Goal: Contribute content: Add original content to the website for others to see

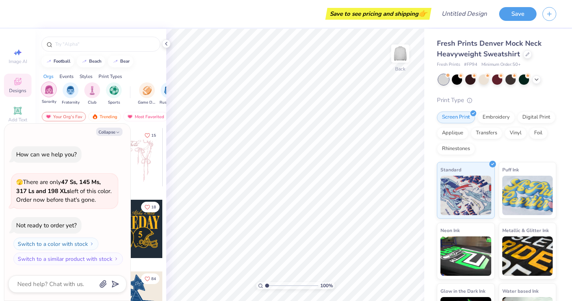
click at [42, 92] on div "filter for Sorority" at bounding box center [49, 90] width 16 height 16
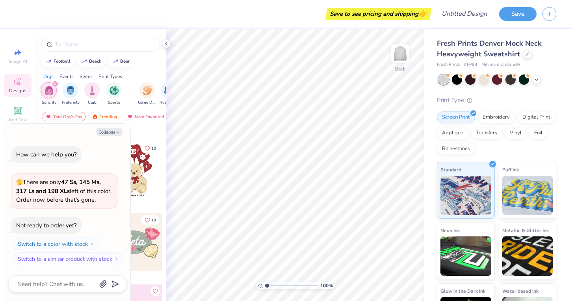
scroll to position [61, 0]
click at [111, 132] on button "Collapse" at bounding box center [109, 132] width 26 height 8
type textarea "x"
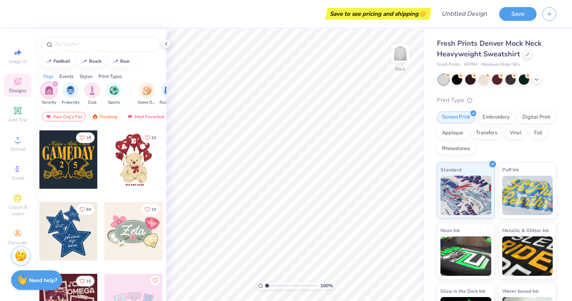
scroll to position [74, 0]
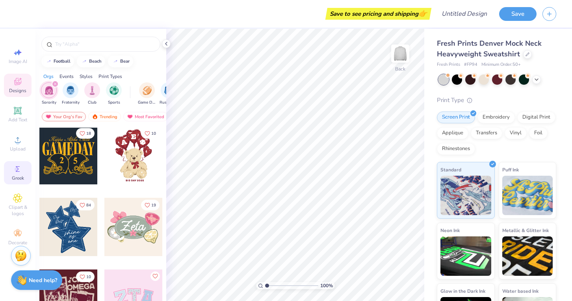
click at [22, 171] on icon at bounding box center [17, 168] width 9 height 9
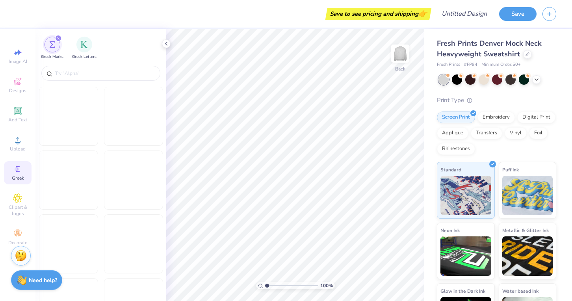
scroll to position [6088, 0]
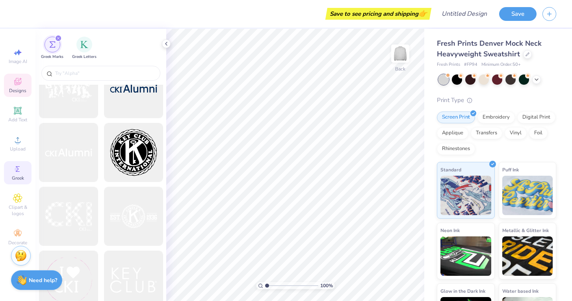
click at [16, 86] on div "Designs" at bounding box center [18, 85] width 28 height 23
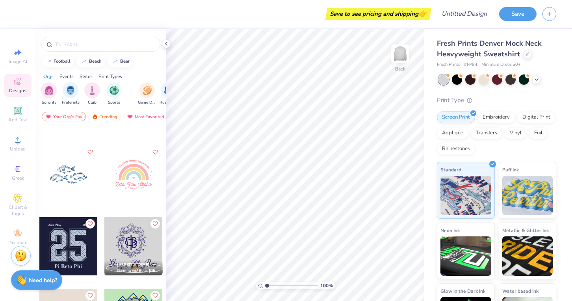
scroll to position [3642, 0]
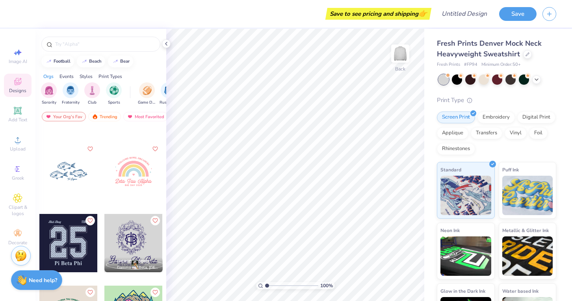
click at [69, 173] on div at bounding box center [68, 171] width 58 height 58
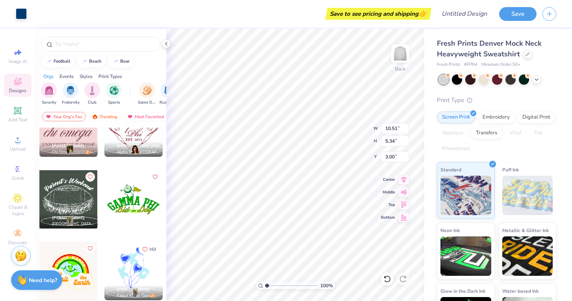
scroll to position [5478, 0]
click at [108, 46] on input "text" at bounding box center [104, 44] width 101 height 8
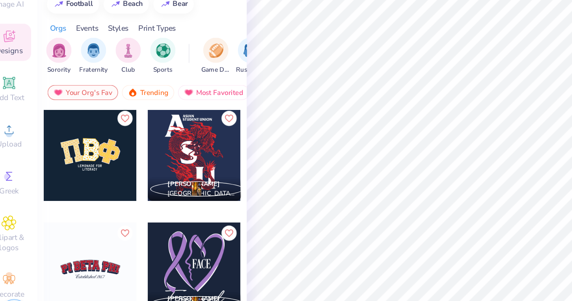
scroll to position [519, 0]
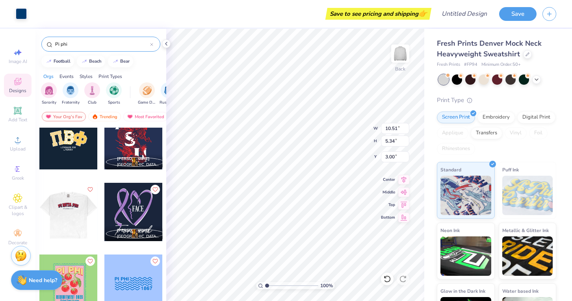
type input "Pi phi"
click at [73, 215] on div at bounding box center [10, 212] width 175 height 58
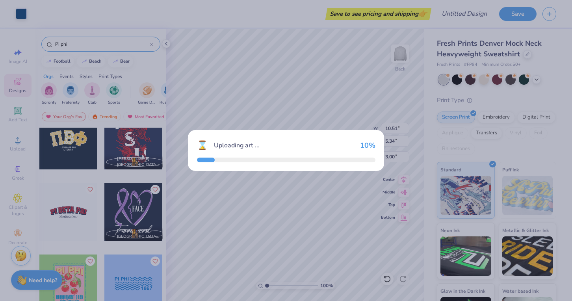
type input "10.72"
type input "3.33"
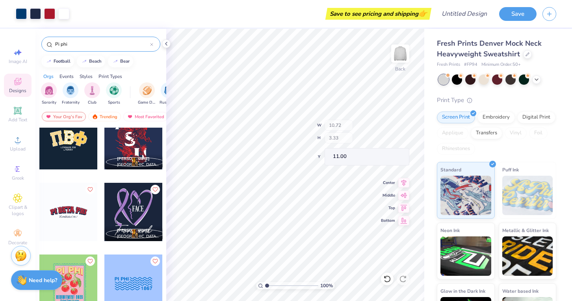
type input "11.00"
type input "2.54"
type input "5.20"
type input "0.60"
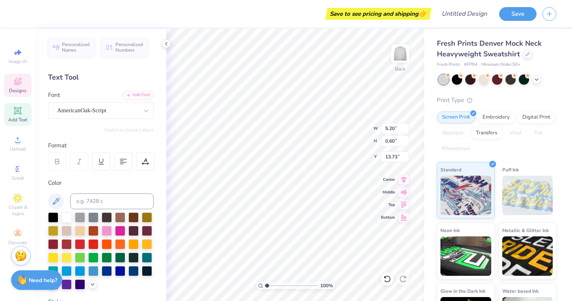
type input "5.14"
click at [165, 42] on icon at bounding box center [166, 44] width 6 height 6
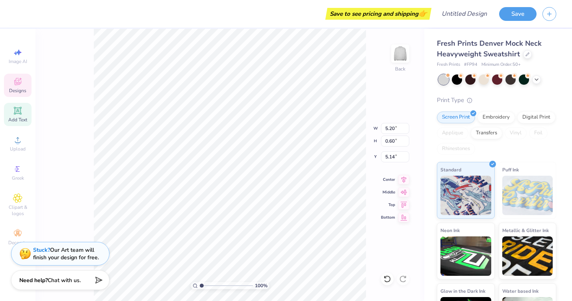
click at [28, 78] on div "Designs" at bounding box center [18, 85] width 28 height 23
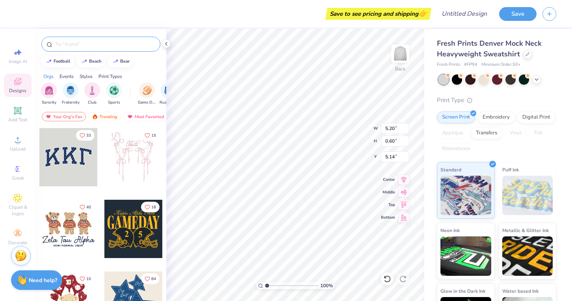
click at [108, 44] on input "text" at bounding box center [104, 44] width 101 height 8
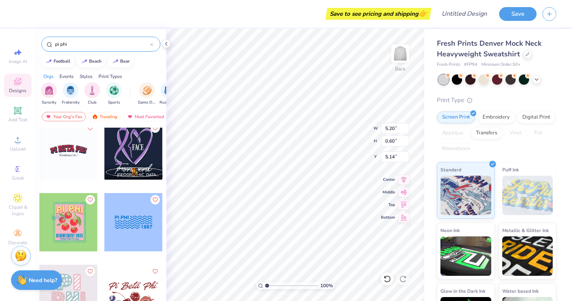
scroll to position [581, 0]
type input "pi phi"
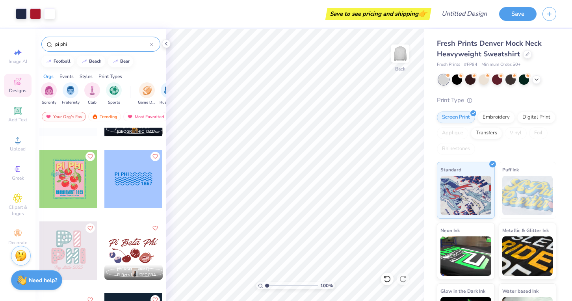
scroll to position [621, 0]
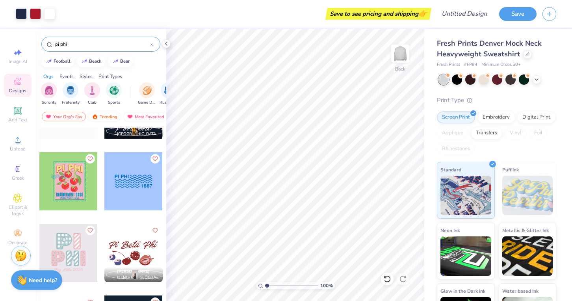
click at [124, 174] on div at bounding box center [133, 181] width 58 height 58
type input "8.94"
type input "10.54"
type input "2.26"
type input "14.42"
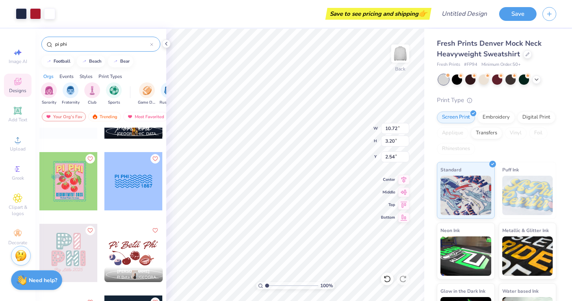
type input "13.48"
type input "6.09"
type input "2.12"
type input "2.64"
type input "9.19"
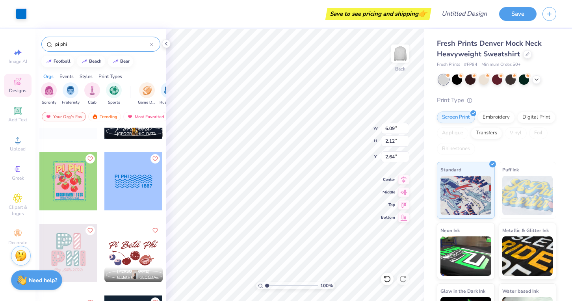
type input "3.20"
type input "2.66"
type input "11.03"
type input "3.84"
type input "2.71"
